Goal: Transaction & Acquisition: Purchase product/service

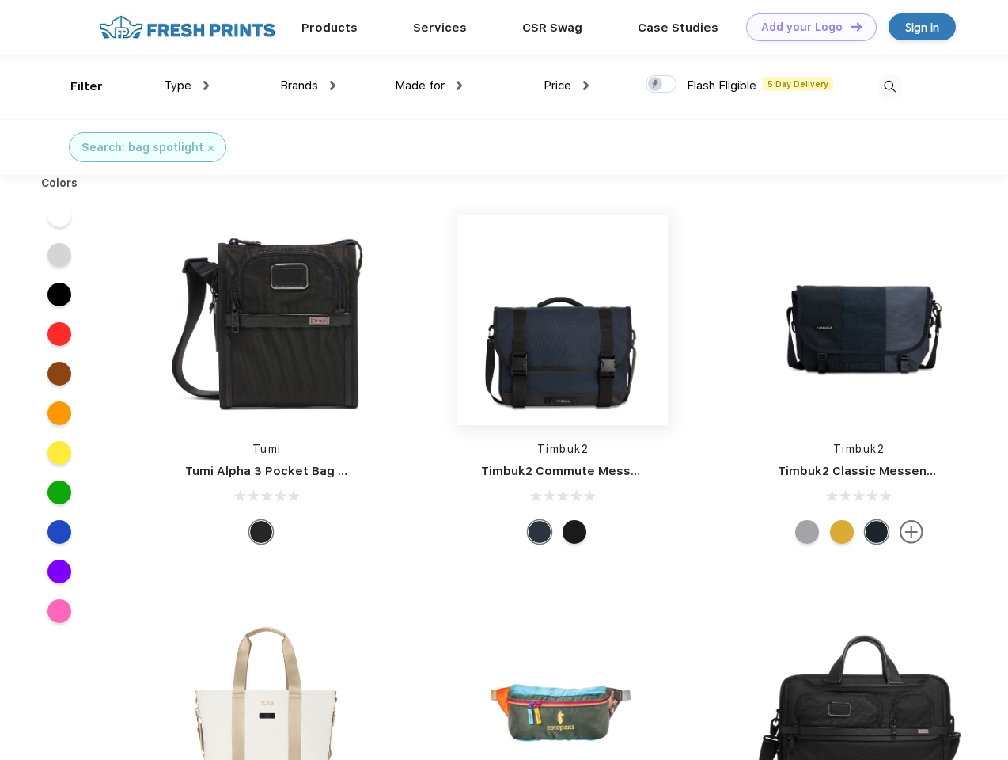
scroll to position [1, 0]
click at [806, 27] on link "Add your Logo Design Tool" at bounding box center [811, 27] width 131 height 28
click at [0, 0] on div "Design Tool" at bounding box center [0, 0] width 0 height 0
click at [849, 26] on link "Add your Logo Design Tool" at bounding box center [811, 27] width 131 height 28
click at [76, 86] on div "Filter" at bounding box center [86, 87] width 32 height 18
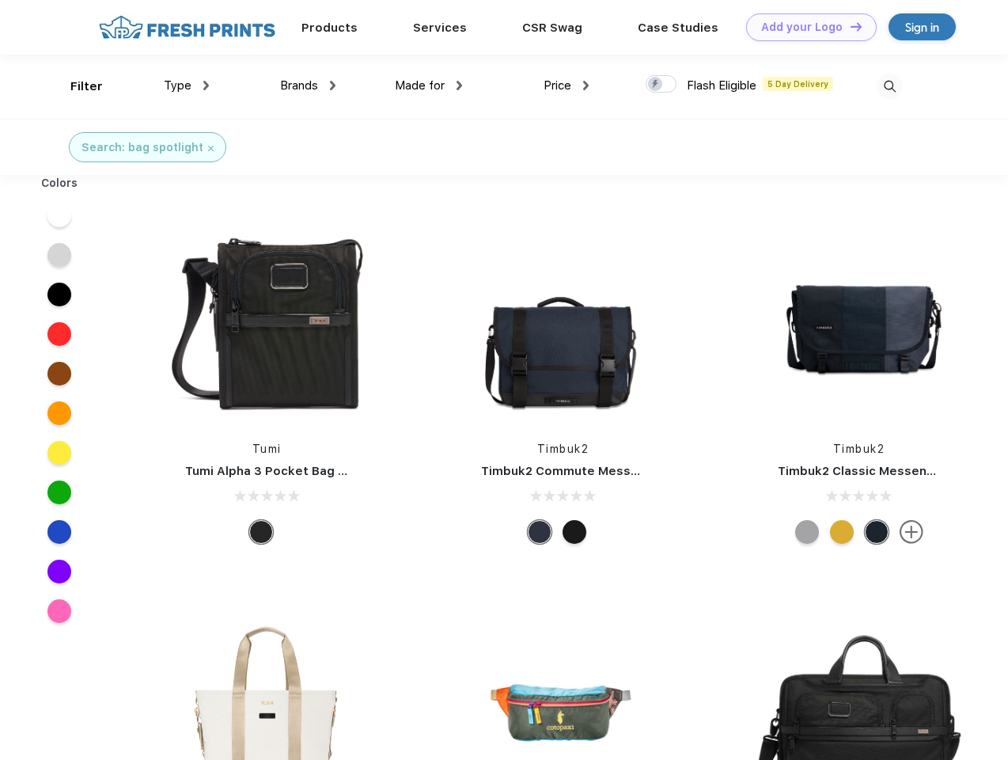
click at [187, 85] on span "Type" at bounding box center [178, 85] width 28 height 14
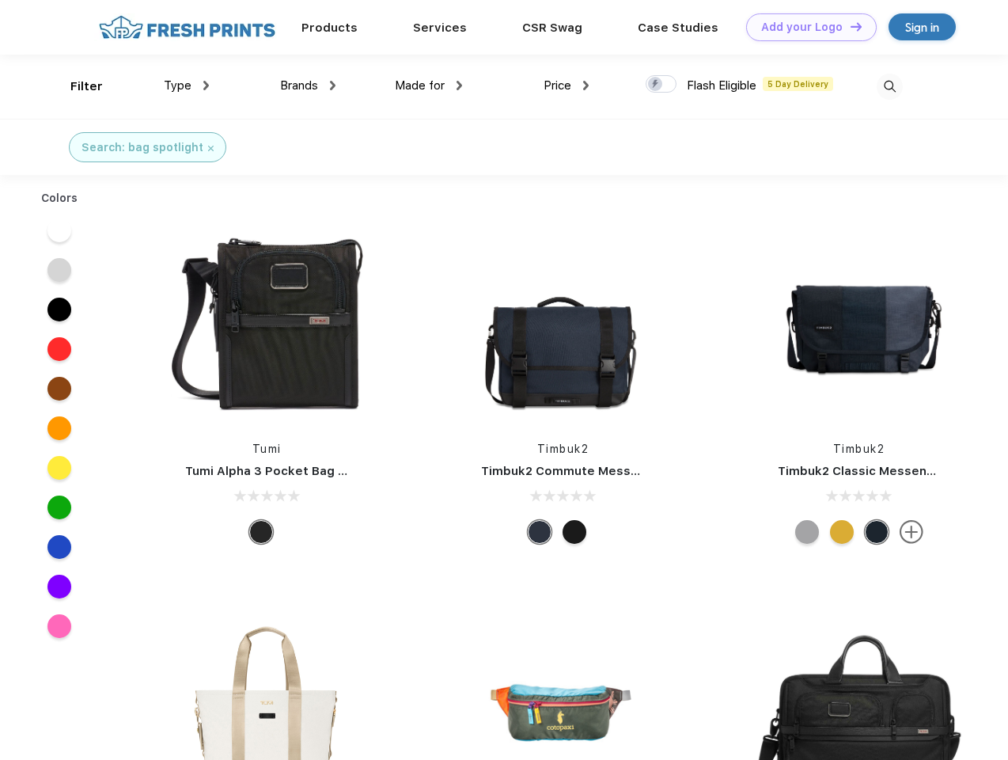
click at [308, 85] on span "Brands" at bounding box center [299, 85] width 38 height 14
click at [429, 85] on span "Made for" at bounding box center [420, 85] width 50 height 14
click at [567, 85] on span "Price" at bounding box center [558, 85] width 28 height 14
click at [662, 85] on div at bounding box center [661, 83] width 31 height 17
click at [656, 85] on input "checkbox" at bounding box center [651, 79] width 10 height 10
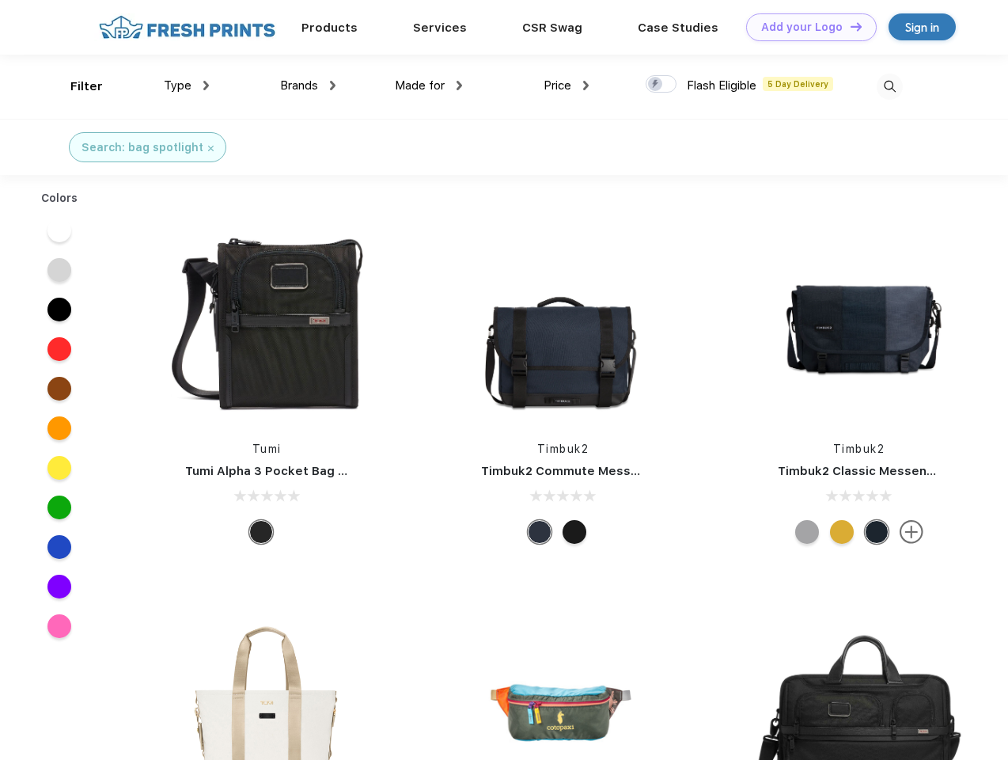
click at [889, 86] on img at bounding box center [890, 87] width 26 height 26
